Goal: Check status

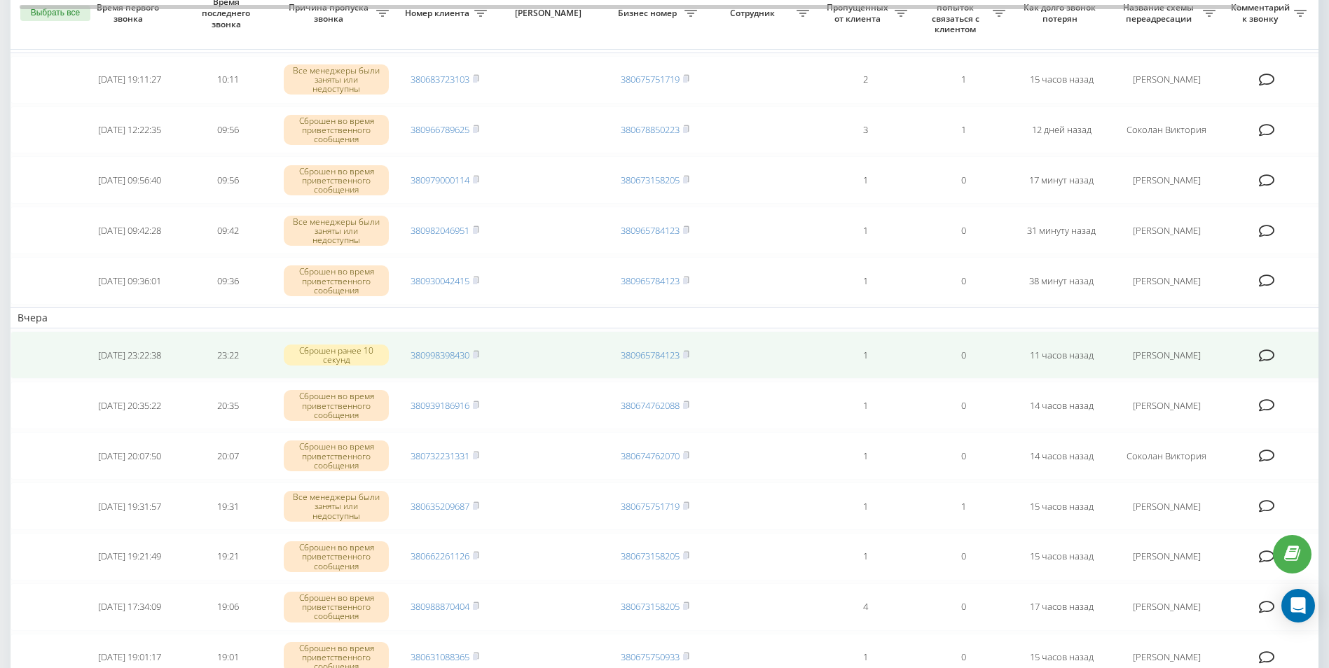
scroll to position [140, 0]
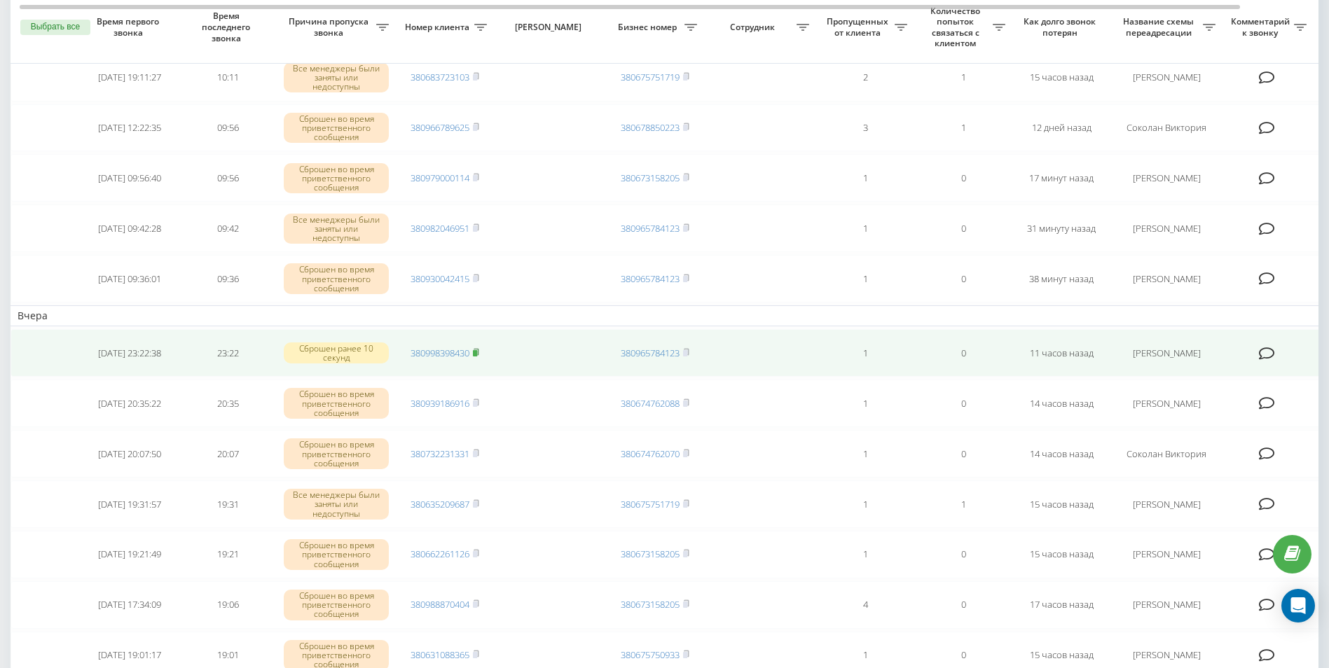
click at [477, 352] on rect at bounding box center [475, 353] width 4 height 6
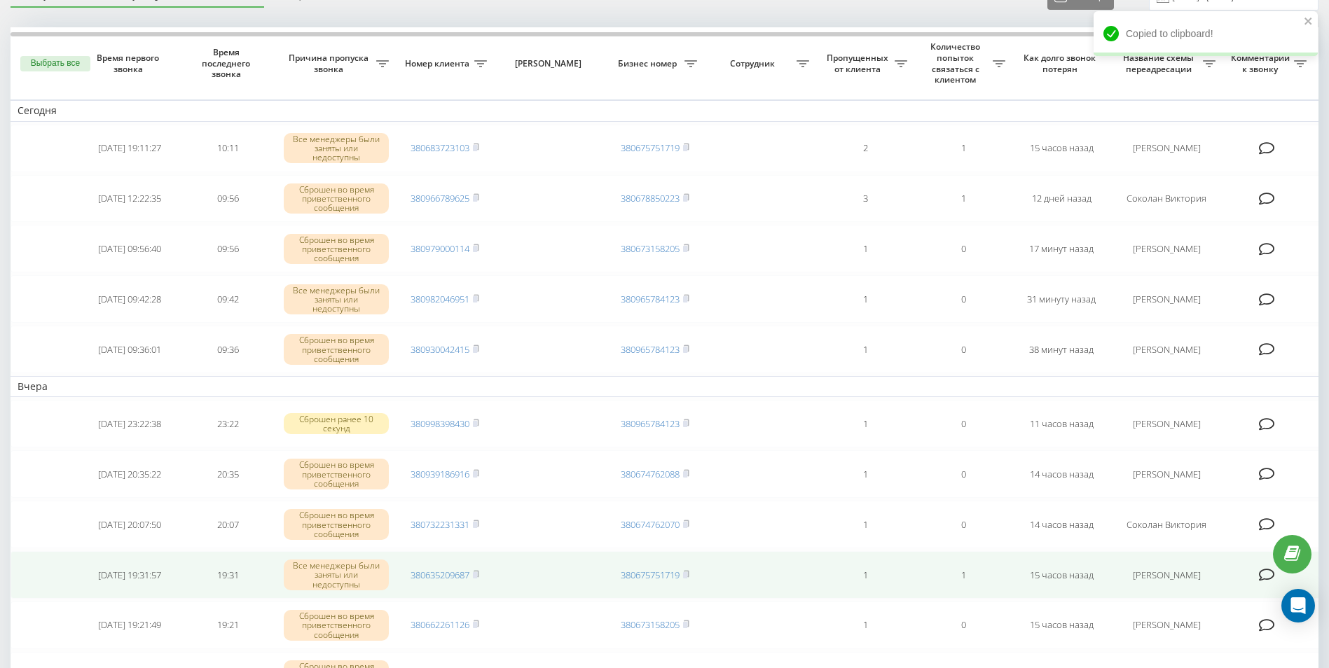
scroll to position [0, 0]
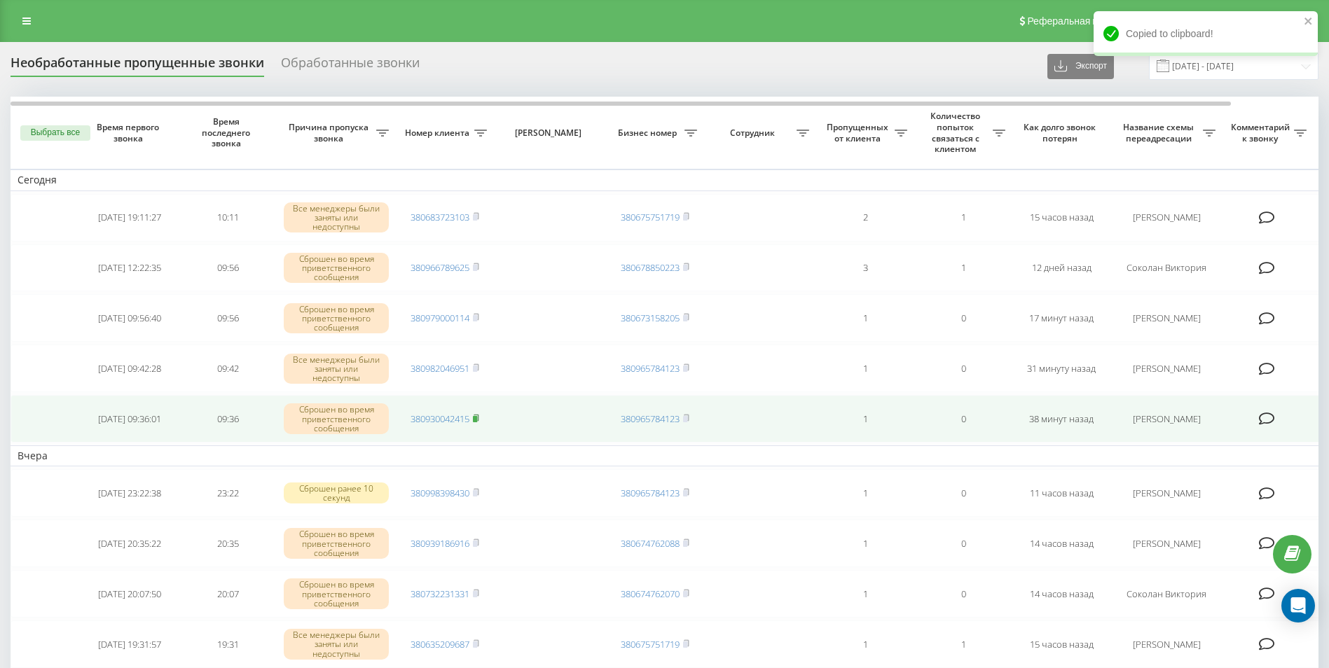
click at [479, 418] on icon at bounding box center [476, 418] width 5 height 6
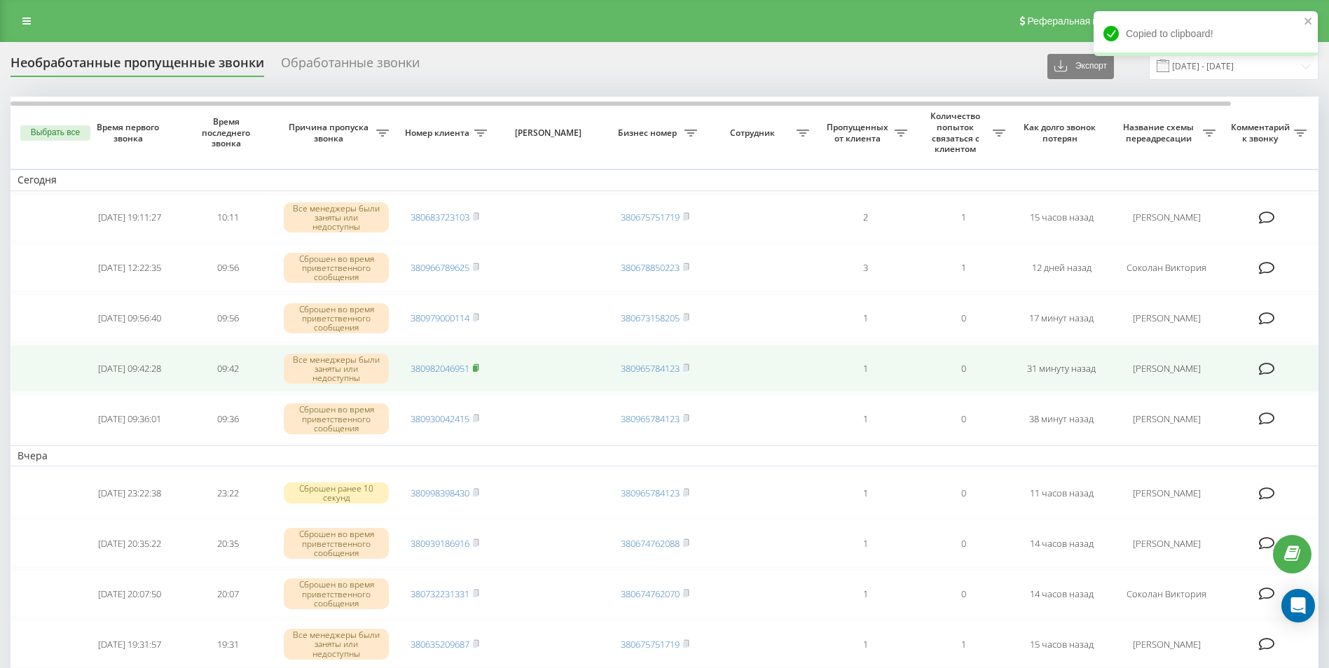
click at [476, 367] on rect at bounding box center [475, 369] width 4 height 6
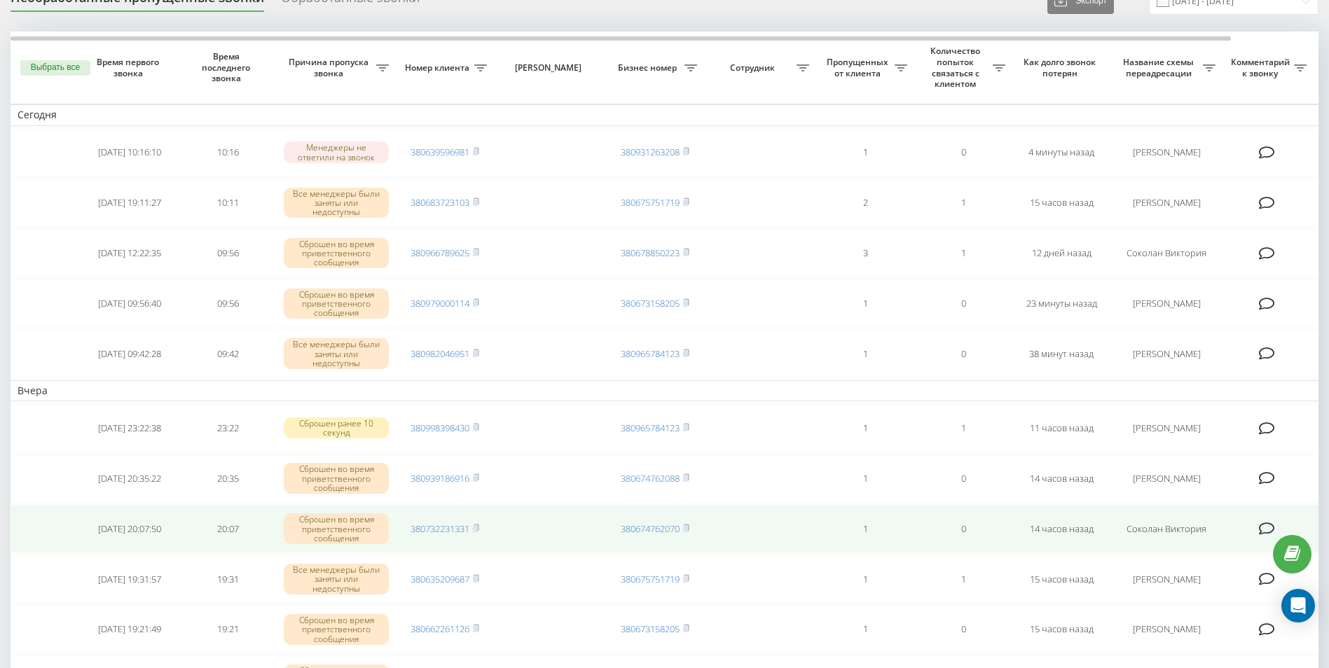
scroll to position [70, 0]
